Goal: Information Seeking & Learning: Understand process/instructions

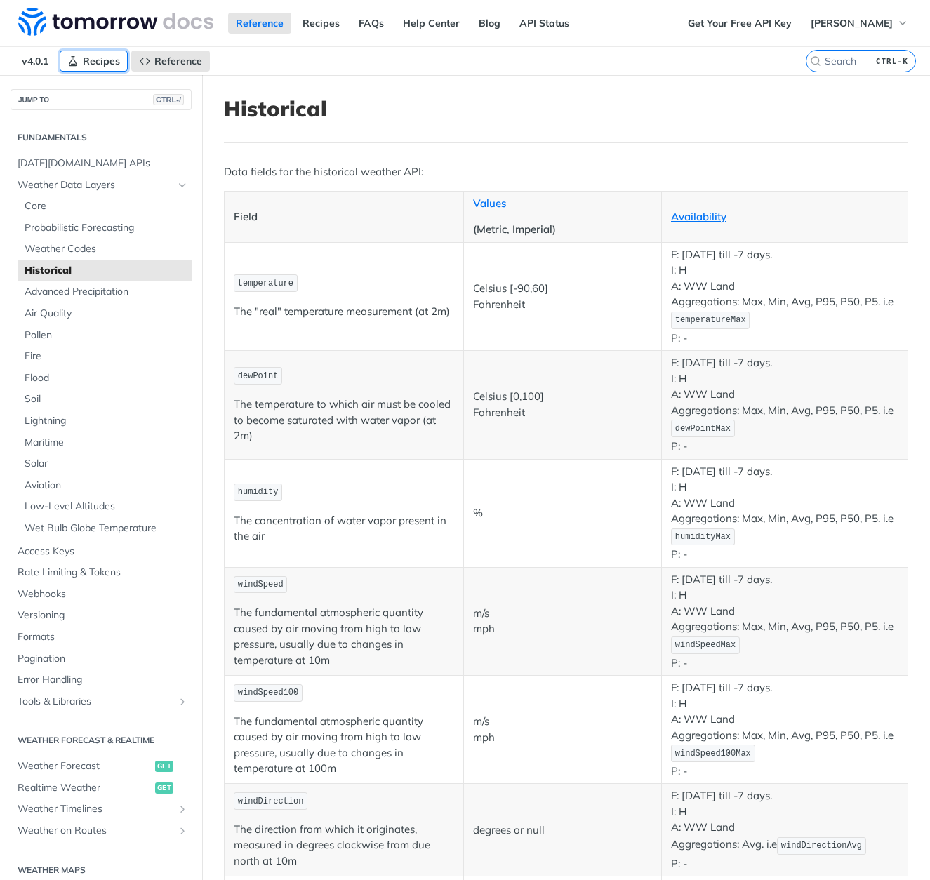
click at [108, 58] on span "Recipes" at bounding box center [101, 61] width 37 height 13
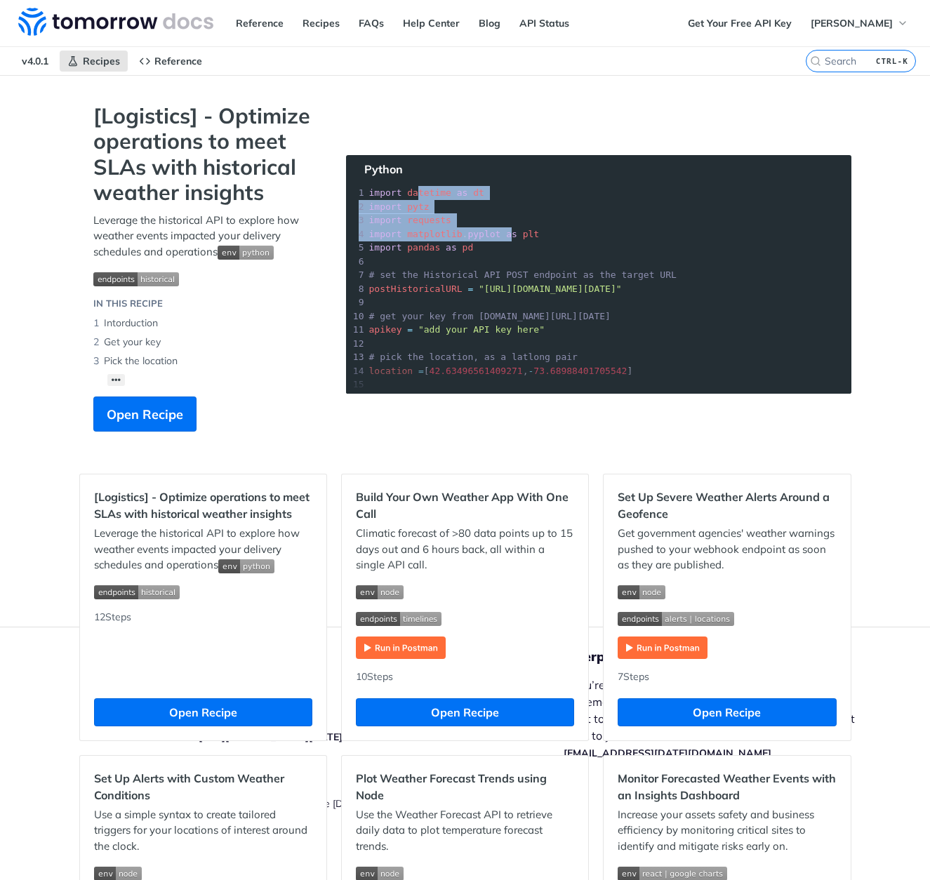
drag, startPoint x: 410, startPoint y: 190, endPoint x: 492, endPoint y: 232, distance: 92.0
click at [492, 232] on section "[Logistics] - Optimize operations to meet SLAs with historical weather insights…" at bounding box center [465, 281] width 772 height 357
click at [540, 239] on section "[Logistics] - Optimize operations to meet SLAs with historical weather insights…" at bounding box center [465, 281] width 772 height 357
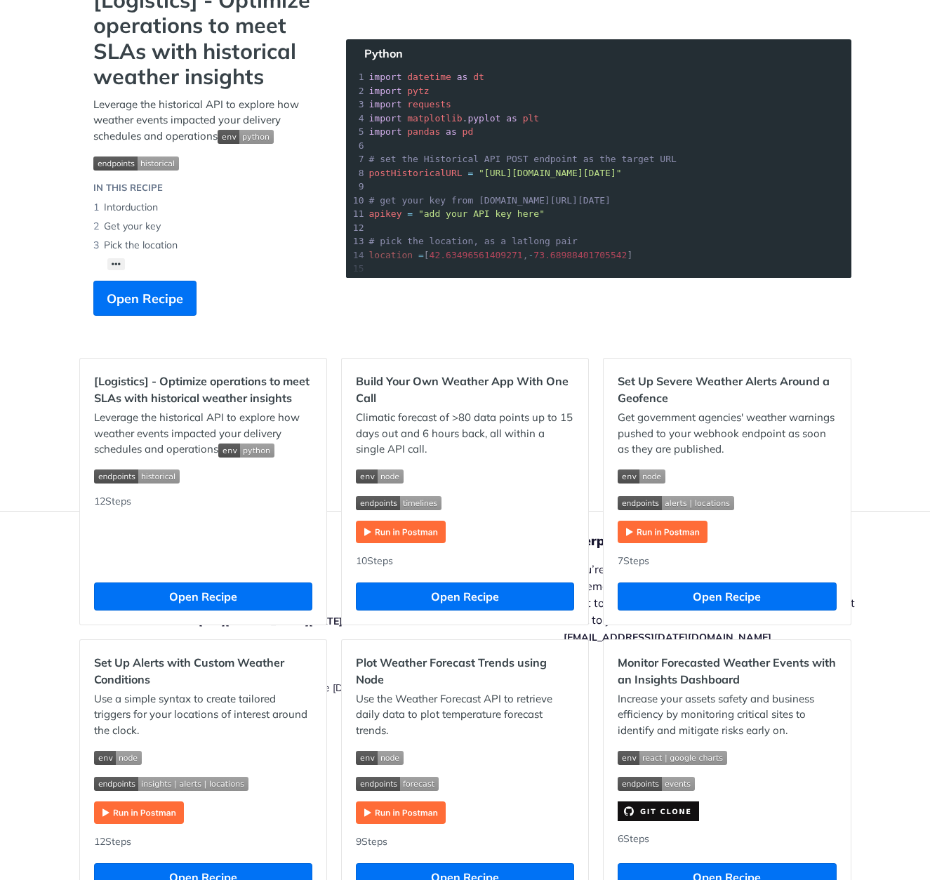
scroll to position [92, 0]
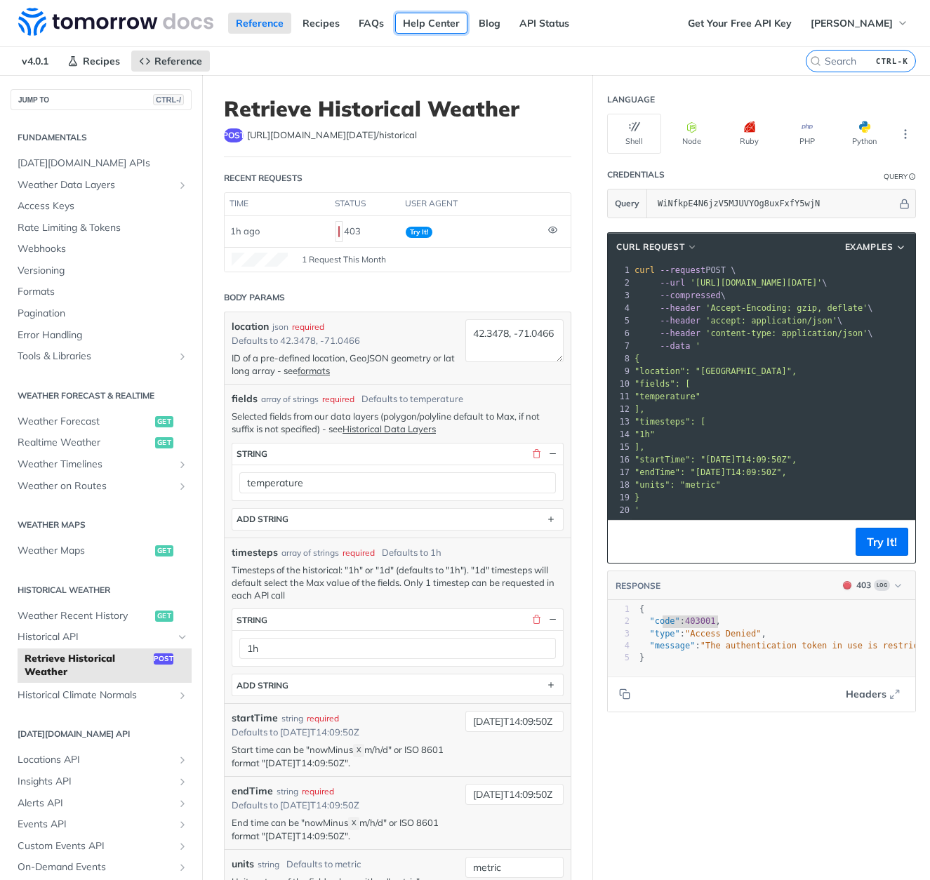
click at [406, 21] on link "Help Center" at bounding box center [431, 23] width 72 height 21
